Goal: Task Accomplishment & Management: Use online tool/utility

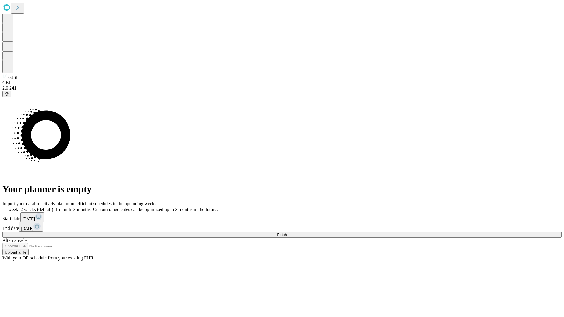
click at [287, 233] on span "Fetch" at bounding box center [282, 235] width 10 height 4
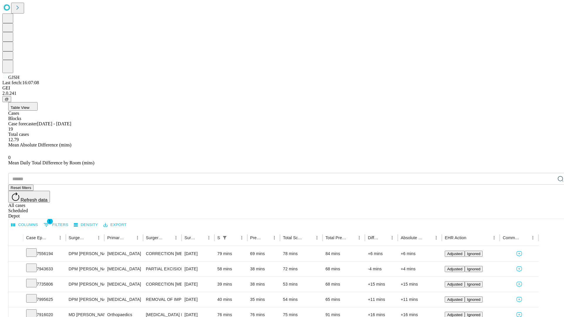
click at [526, 208] on div "Scheduled" at bounding box center [287, 210] width 559 height 5
